Goal: Register for event/course: Register for event/course

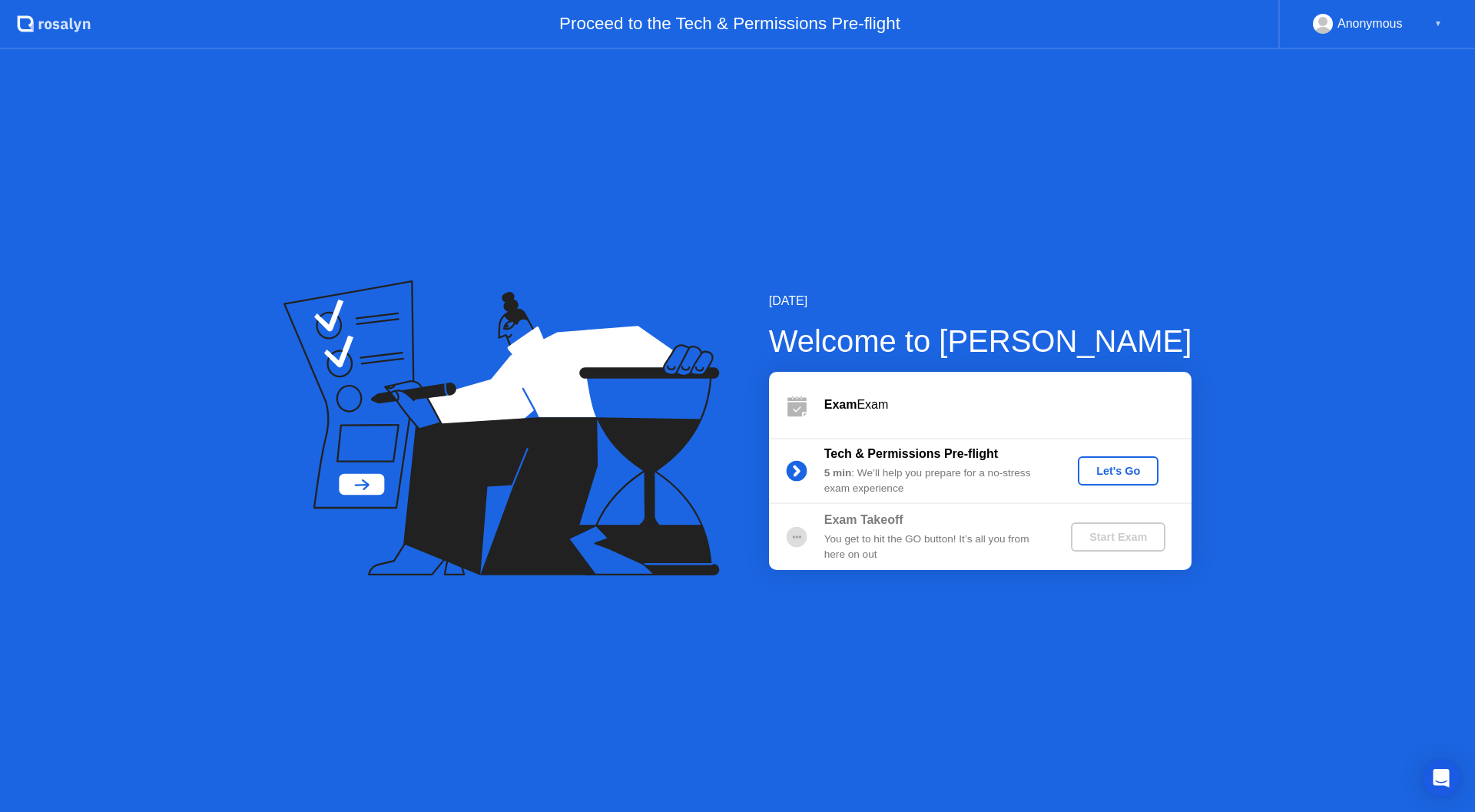
click at [1104, 480] on button "Let's Go" at bounding box center [1118, 471] width 81 height 29
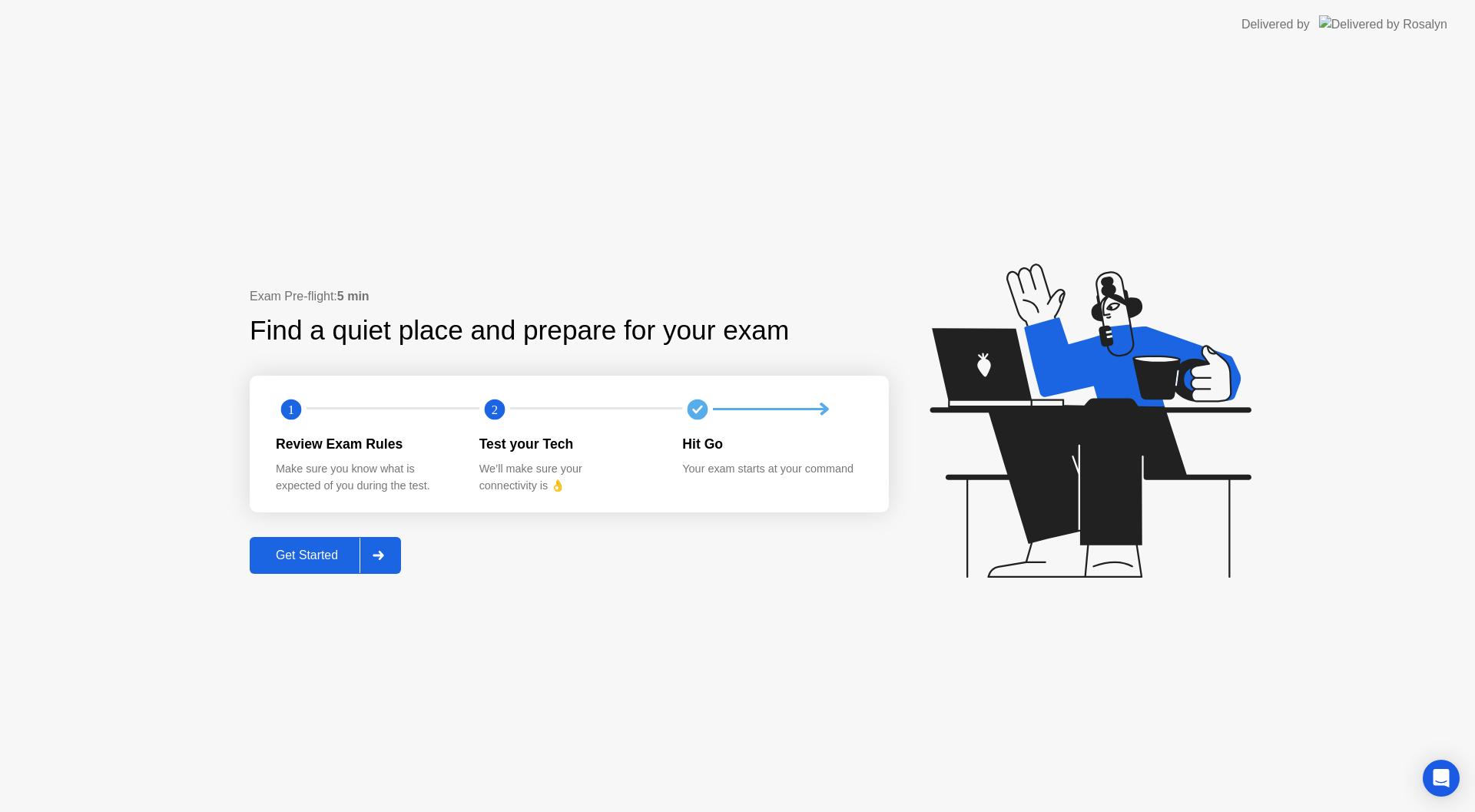
drag, startPoint x: 420, startPoint y: 545, endPoint x: 409, endPoint y: 545, distance: 11.0
click at [418, 545] on div "Exam Pre-flight: 5 min Find a quiet place and prepare for your exam 1 2 Review …" at bounding box center [569, 430] width 639 height 287
click at [409, 545] on div "Exam Pre-flight: 5 min Find a quiet place and prepare for your exam 1 2 Review …" at bounding box center [569, 430] width 639 height 287
click at [396, 545] on div at bounding box center [378, 555] width 37 height 36
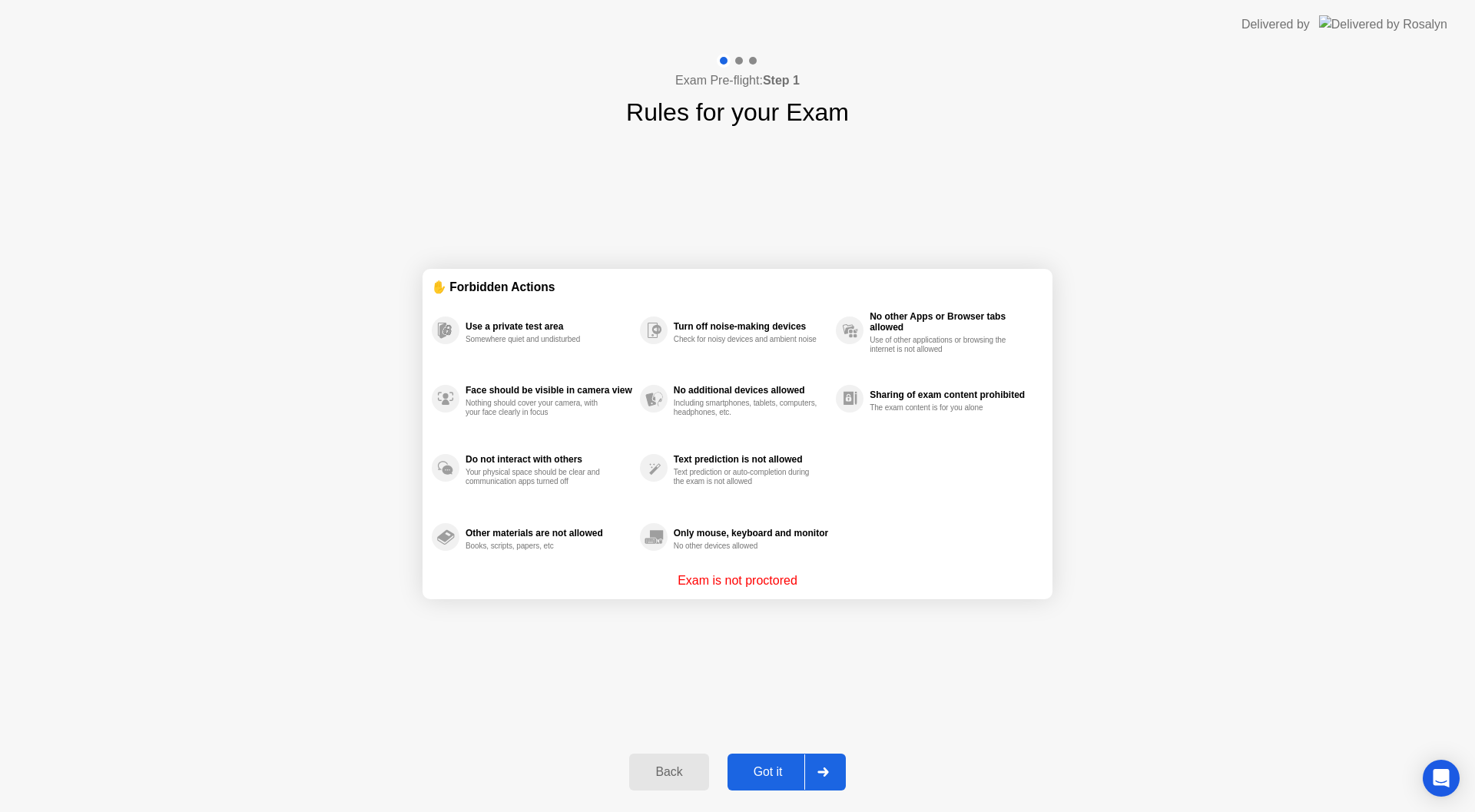
click at [803, 765] on div "Got it" at bounding box center [768, 772] width 72 height 14
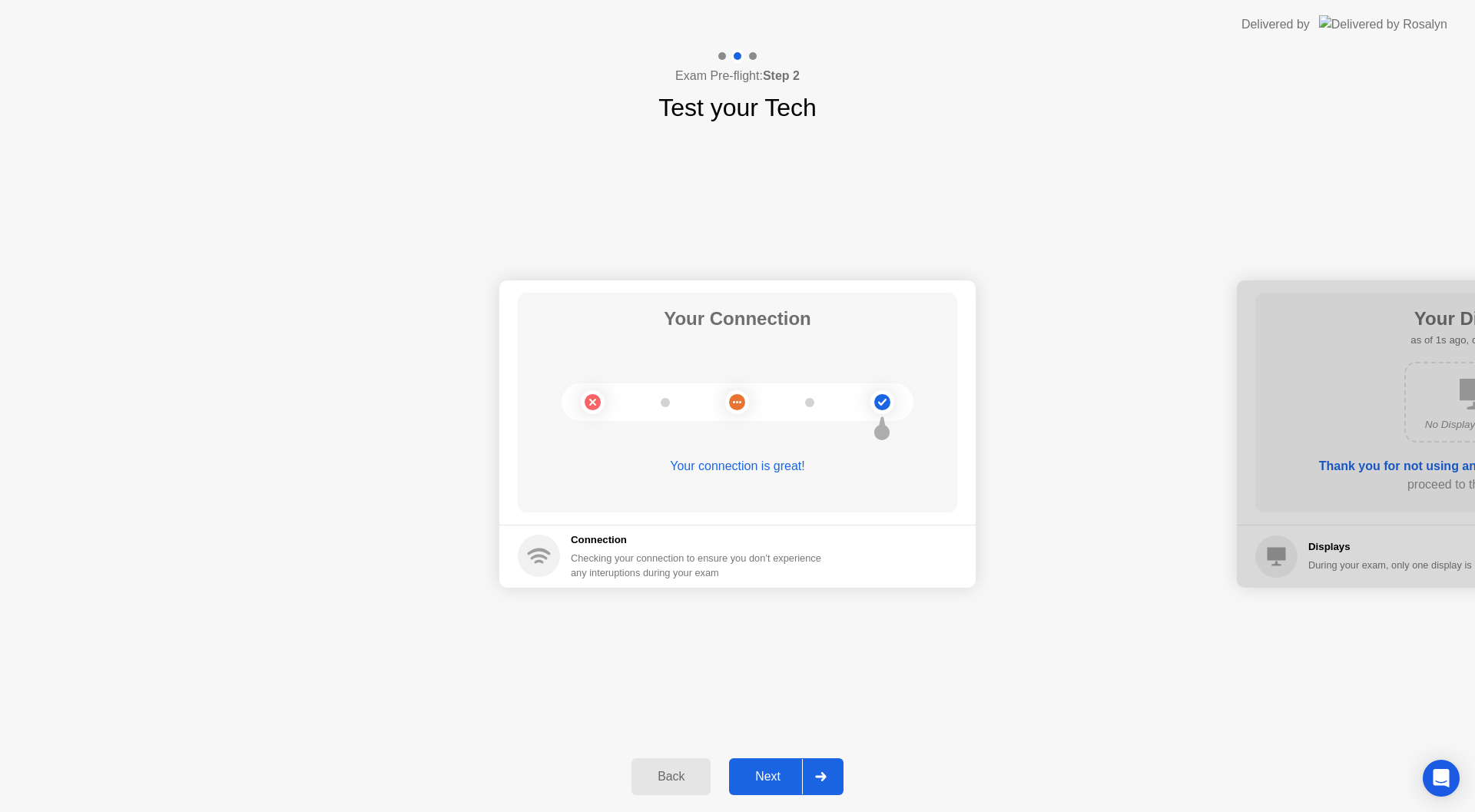
click at [821, 769] on div at bounding box center [820, 776] width 37 height 36
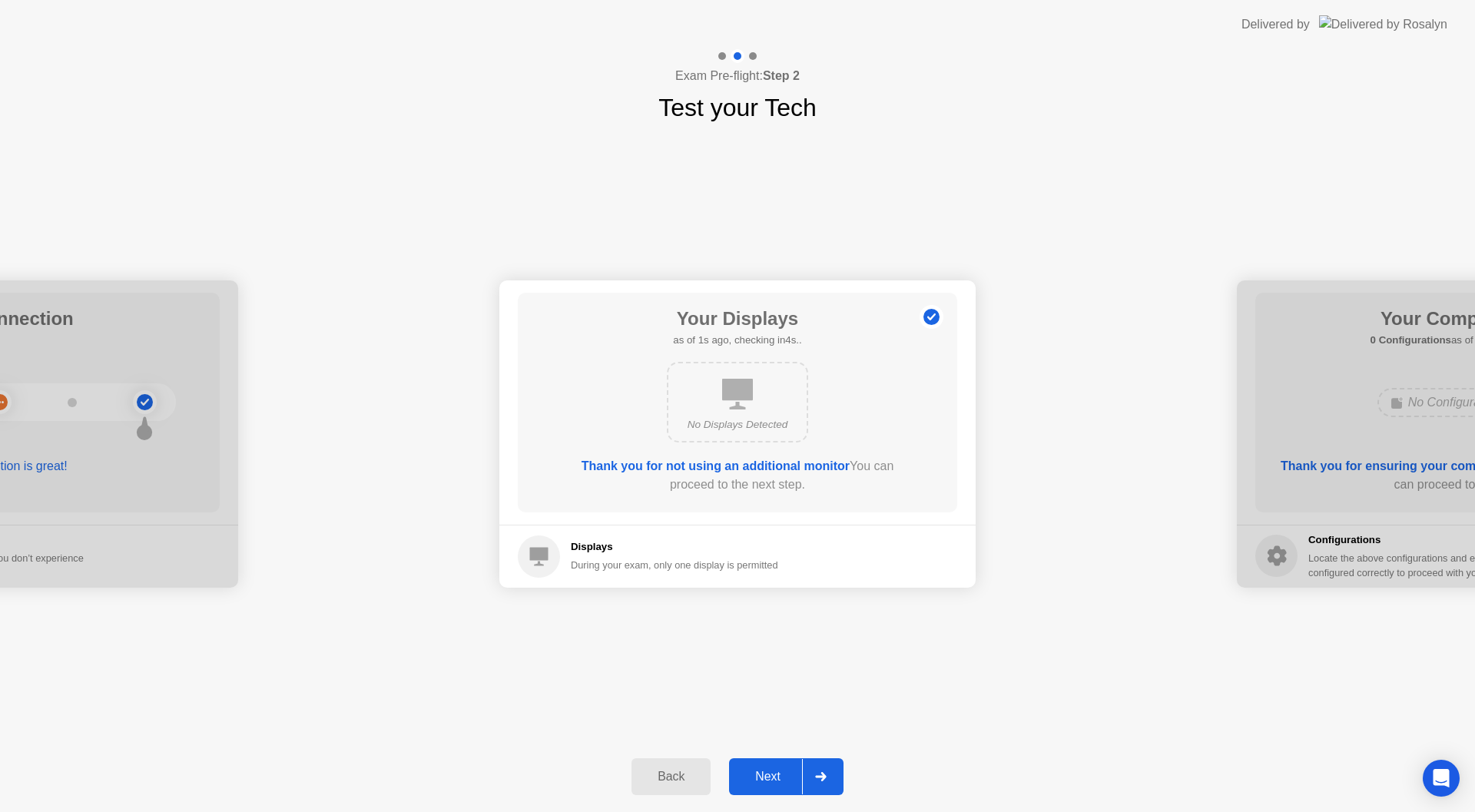
click at [832, 775] on div at bounding box center [820, 776] width 37 height 36
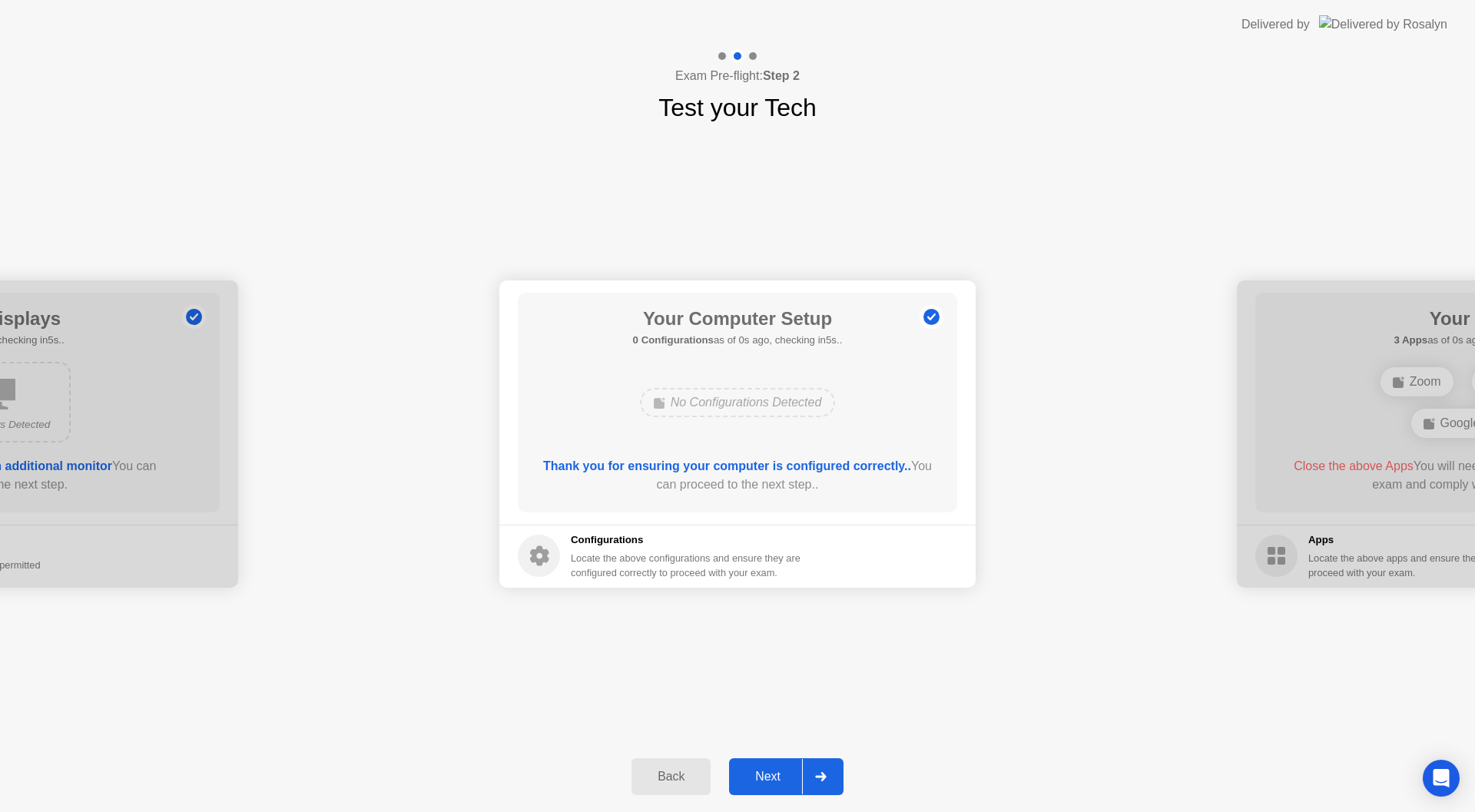
click at [832, 775] on div at bounding box center [820, 776] width 37 height 36
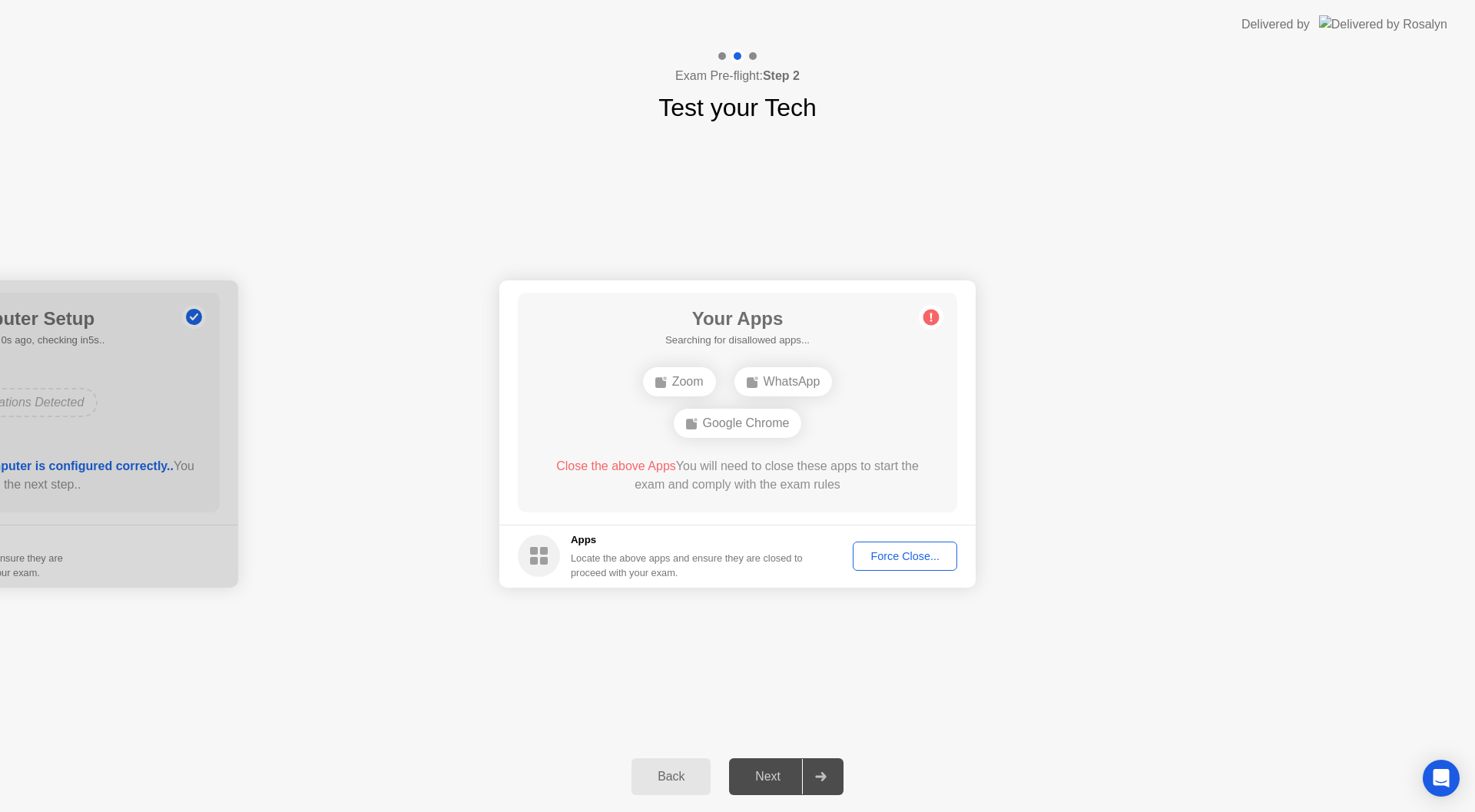
click at [923, 723] on div "Your Connection Your connection is great! Connection Checking your connection t…" at bounding box center [737, 434] width 1475 height 615
click at [935, 557] on div "Force Close..." at bounding box center [905, 556] width 93 height 12
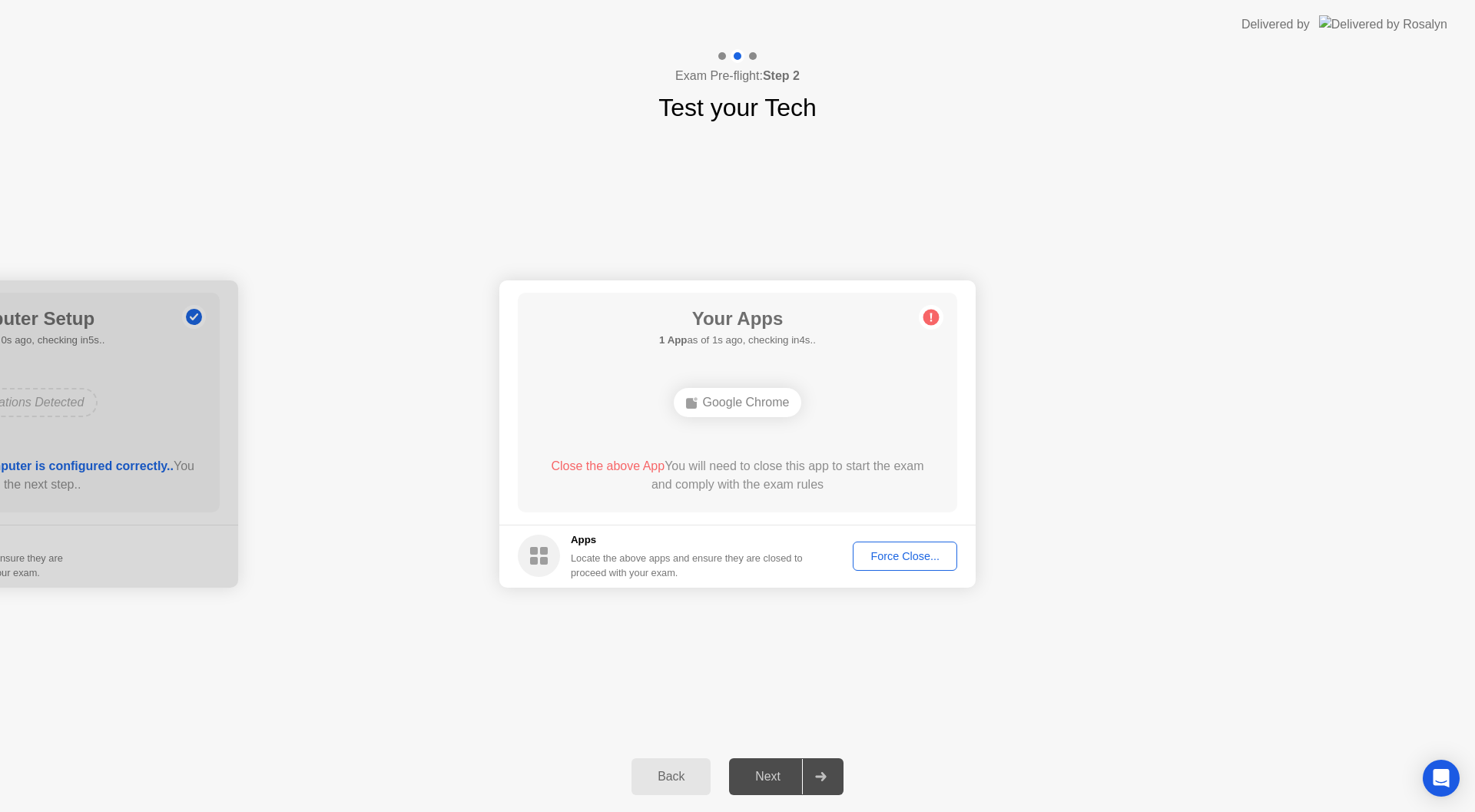
click at [661, 763] on button "Back" at bounding box center [671, 776] width 79 height 37
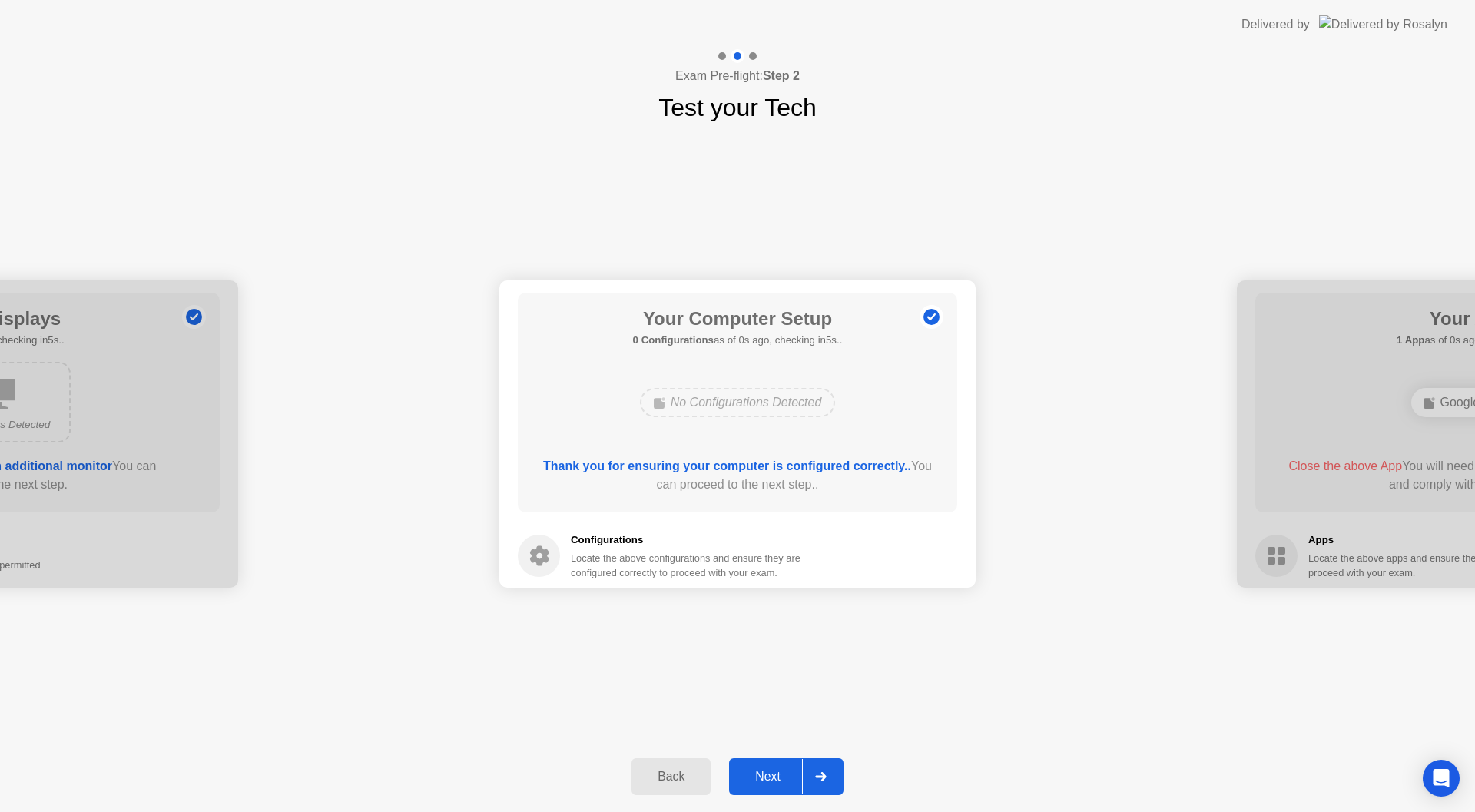
click at [758, 773] on div "Next" at bounding box center [767, 776] width 69 height 14
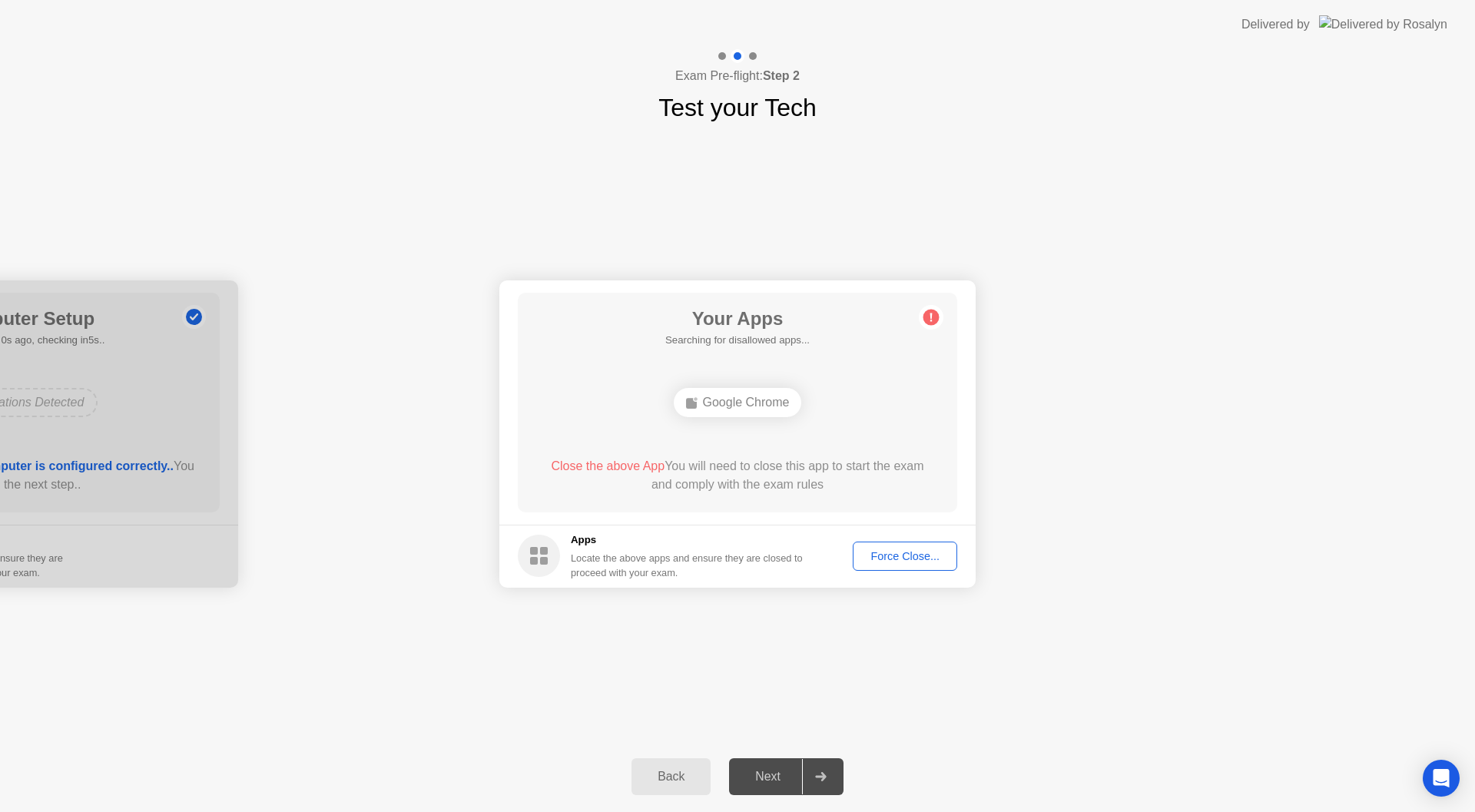
click at [898, 559] on div "Force Close..." at bounding box center [905, 556] width 93 height 12
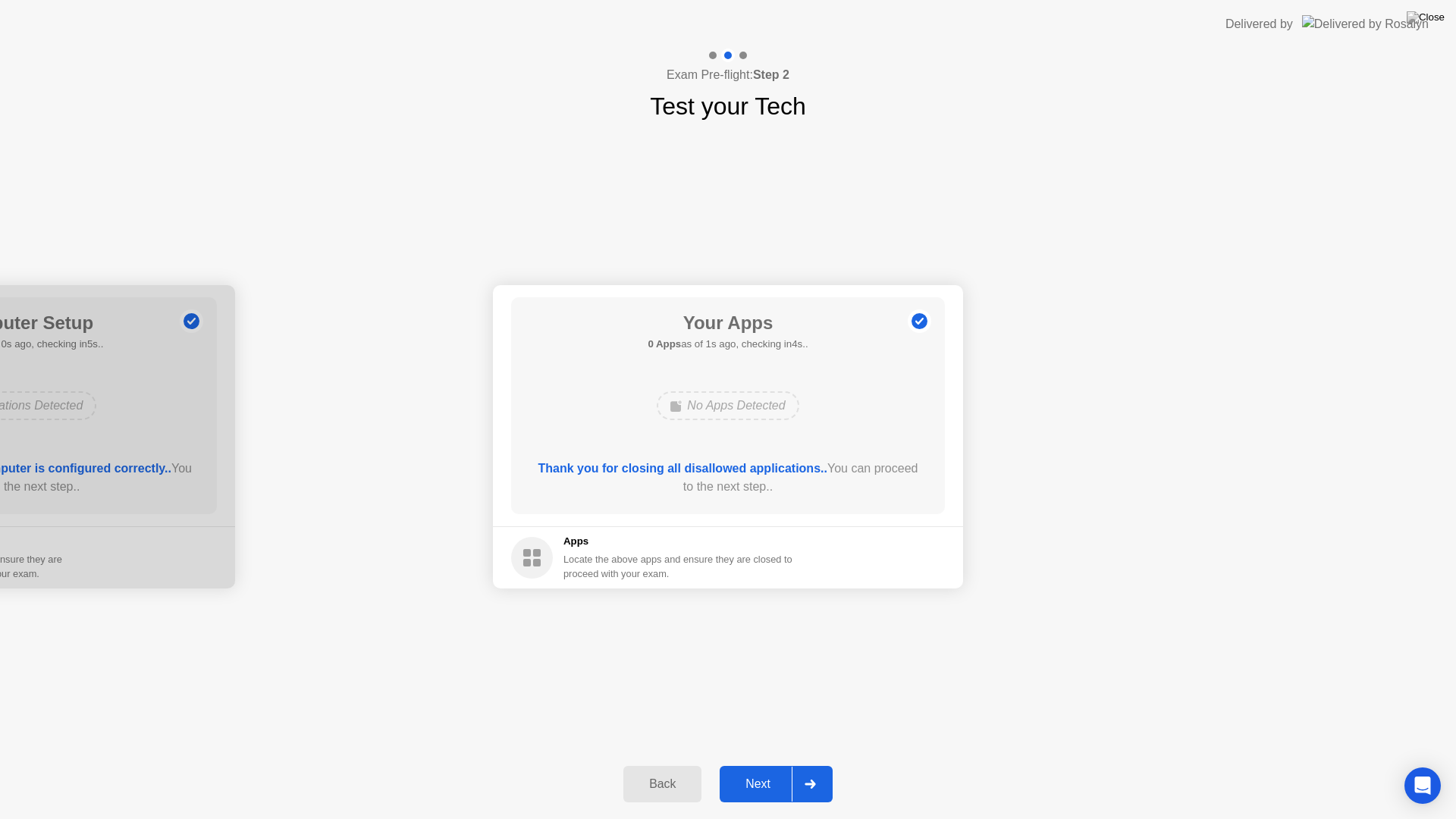
click at [809, 793] on div at bounding box center [810, 784] width 36 height 35
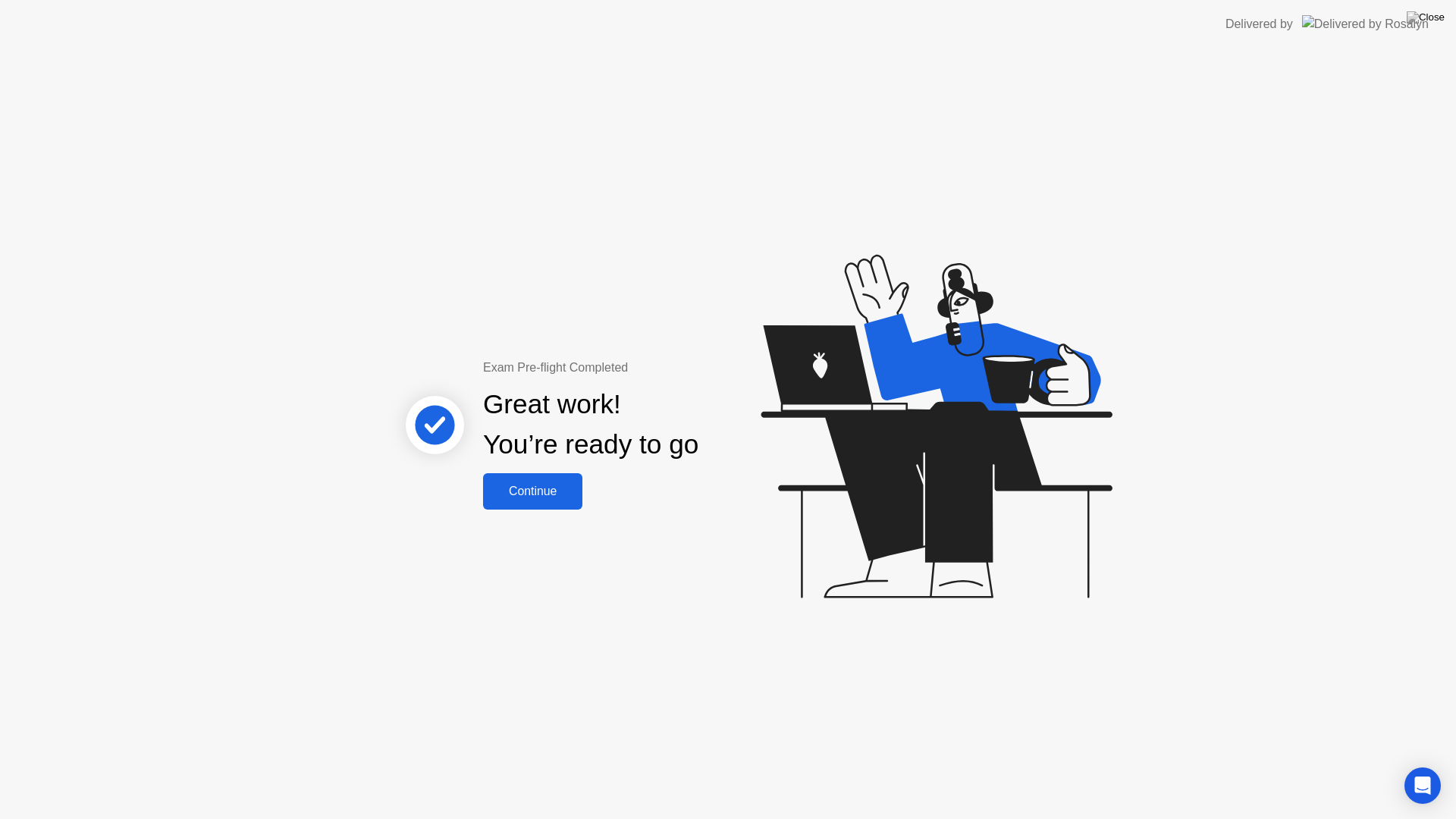
click at [551, 485] on div "Continue" at bounding box center [533, 491] width 90 height 14
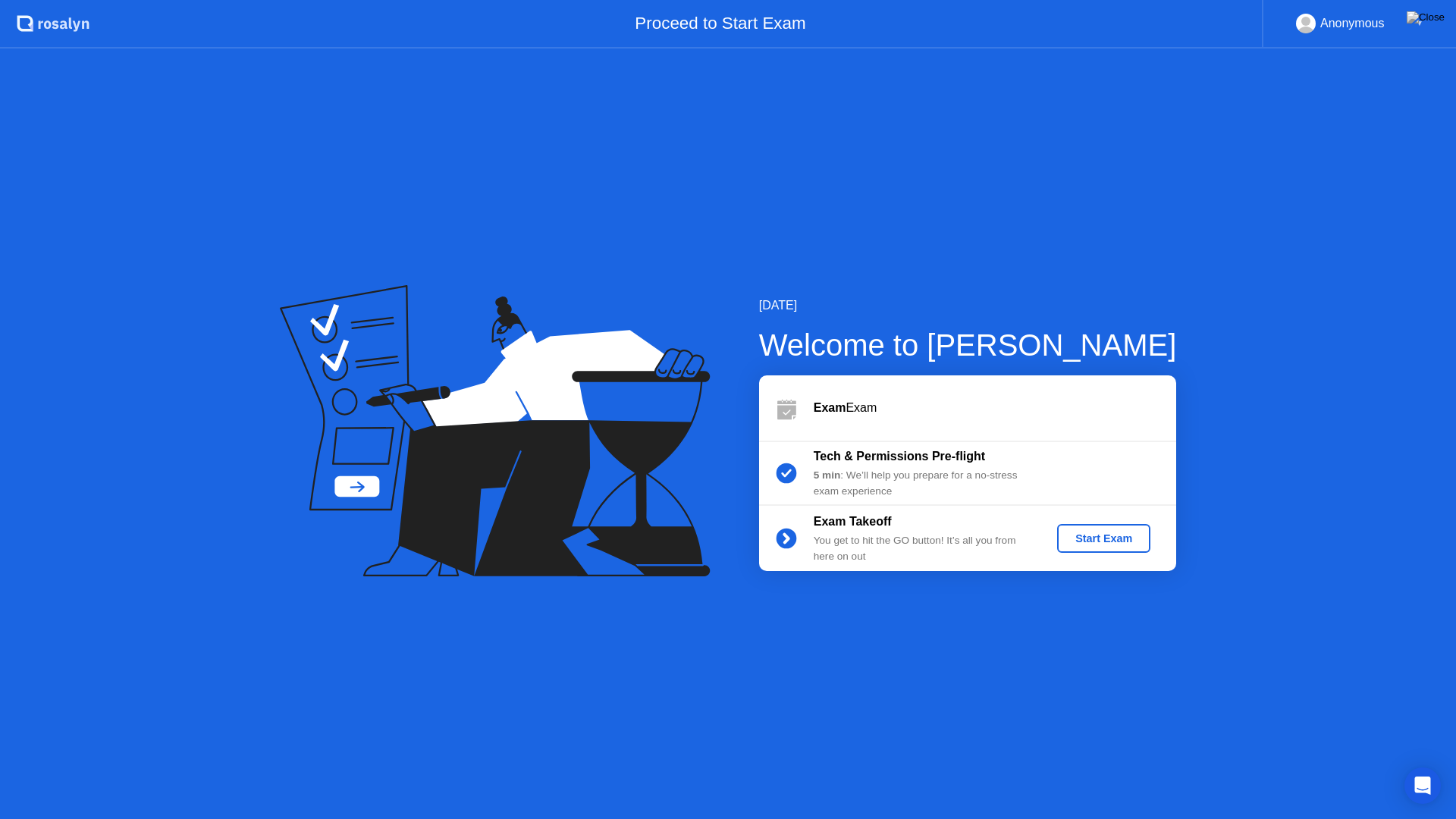
click at [1124, 538] on div "Start Exam" at bounding box center [1104, 538] width 81 height 12
